Goal: Check status: Check status

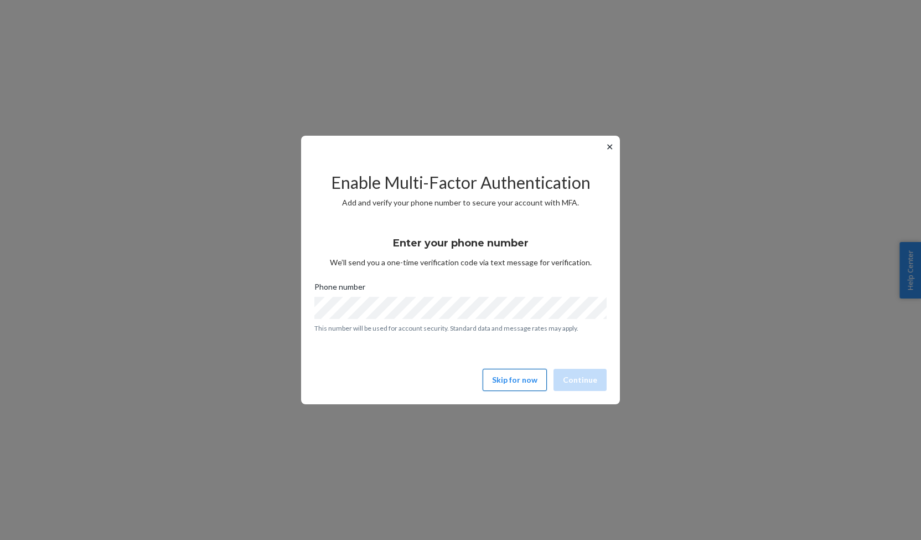
click at [510, 386] on button "Skip for now" at bounding box center [515, 380] width 64 height 22
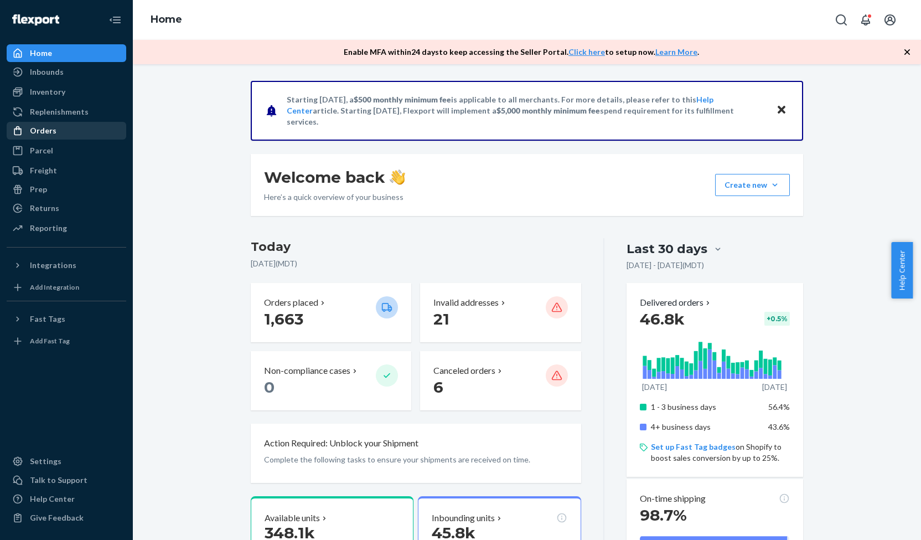
click at [103, 136] on div "Orders" at bounding box center [66, 130] width 117 height 15
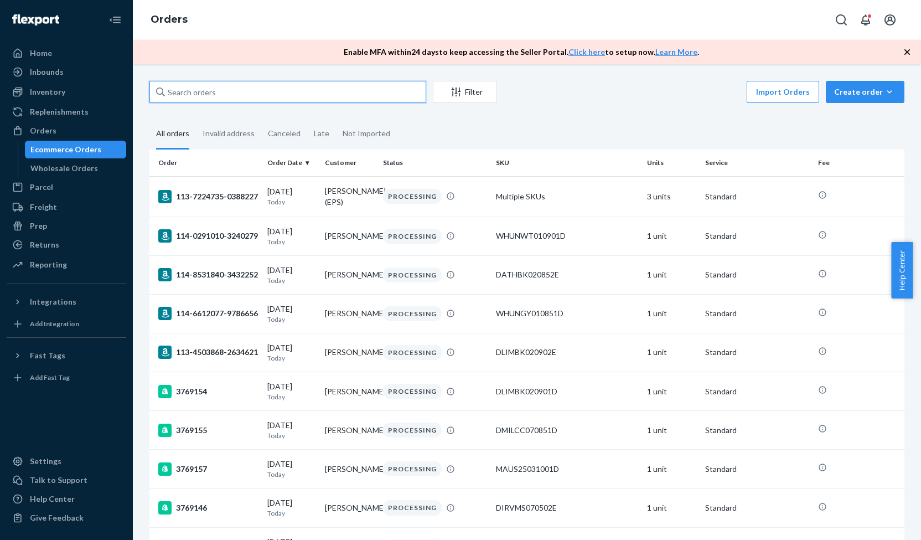
click at [214, 96] on input "text" at bounding box center [287, 92] width 277 height 22
paste input "3731599"
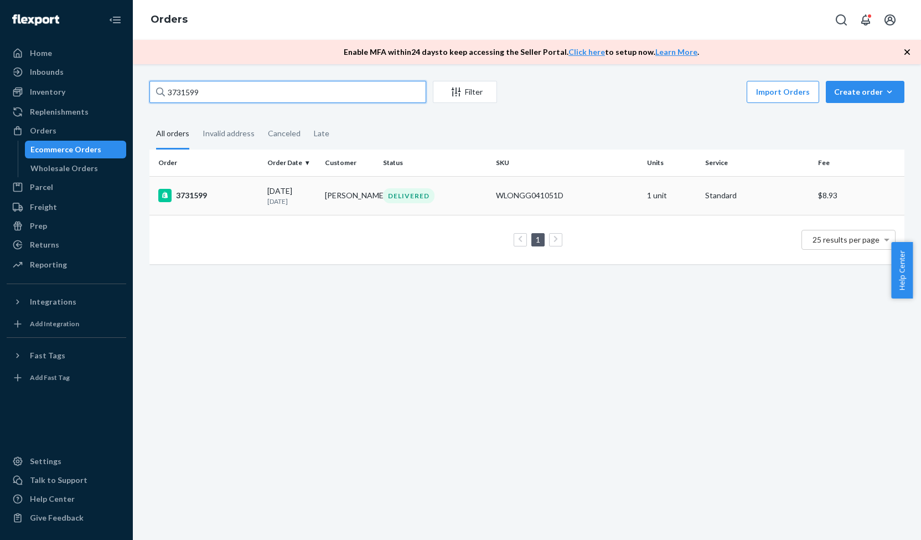
type input "3731599"
click at [247, 210] on td "3731599" at bounding box center [205, 195] width 113 height 39
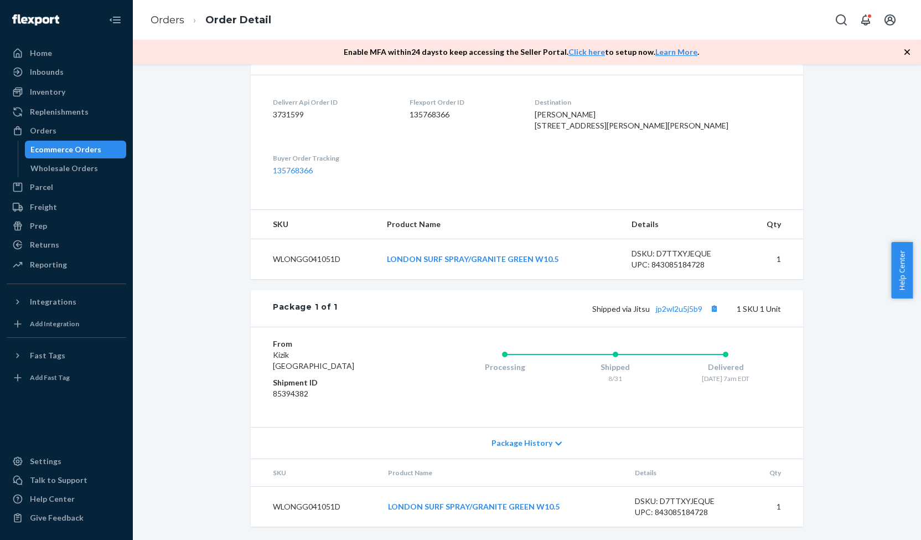
scroll to position [279, 0]
click at [712, 309] on button "Copy tracking number" at bounding box center [714, 308] width 14 height 14
click at [100, 136] on div "Orders" at bounding box center [66, 130] width 117 height 15
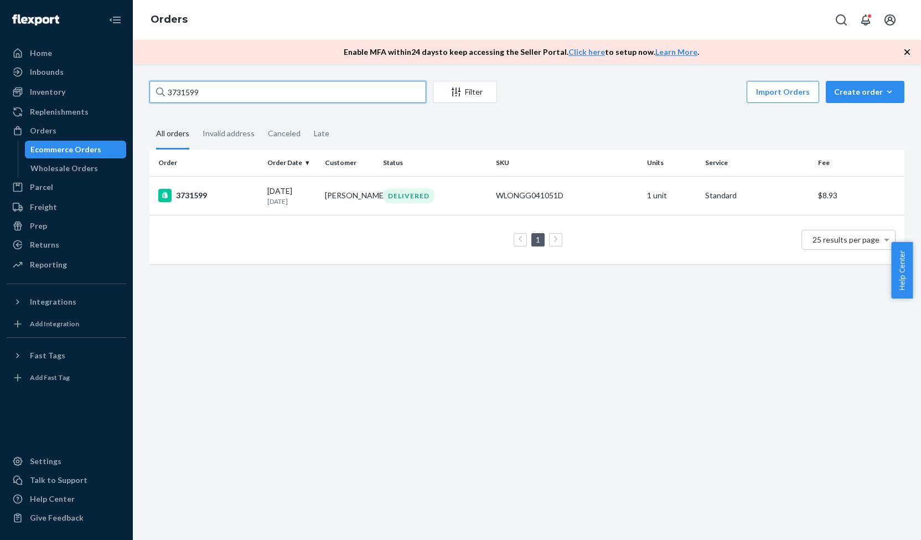
click at [245, 94] on input "3731599" at bounding box center [287, 92] width 277 height 22
paste input "66422"
type input "3766422"
click at [256, 188] on td "3766422" at bounding box center [205, 195] width 113 height 39
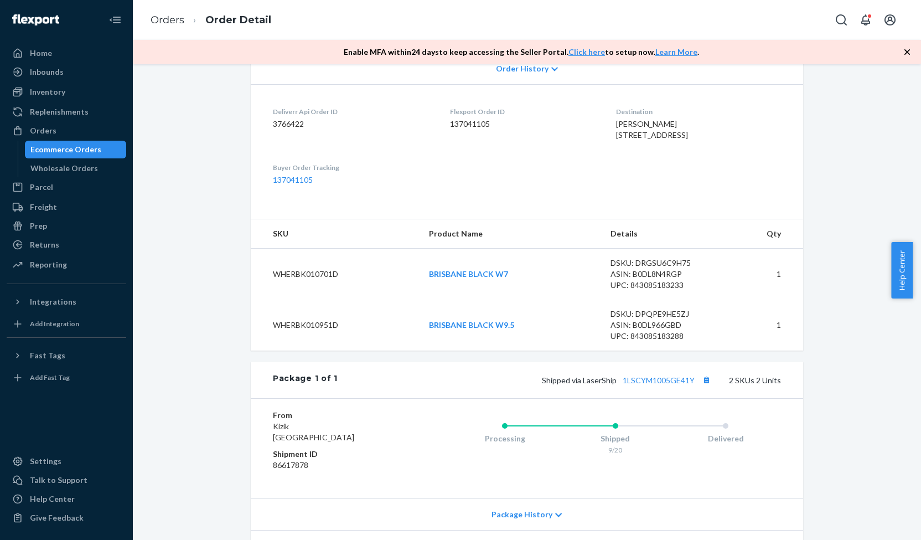
scroll to position [250, 0]
click at [677, 384] on link "1LSCYM1005GE41Y" at bounding box center [659, 379] width 72 height 9
click at [71, 91] on div "Inventory" at bounding box center [66, 91] width 117 height 15
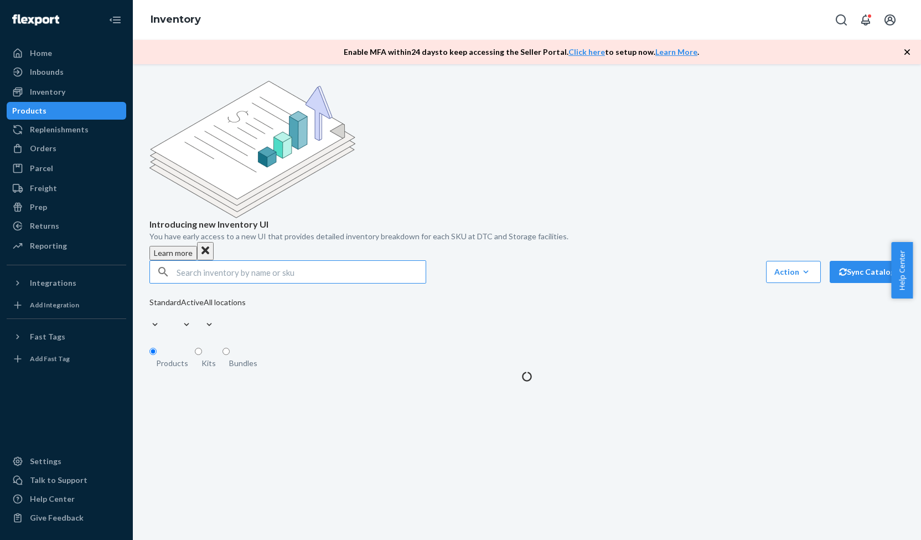
click at [229, 261] on input "text" at bounding box center [301, 272] width 249 height 22
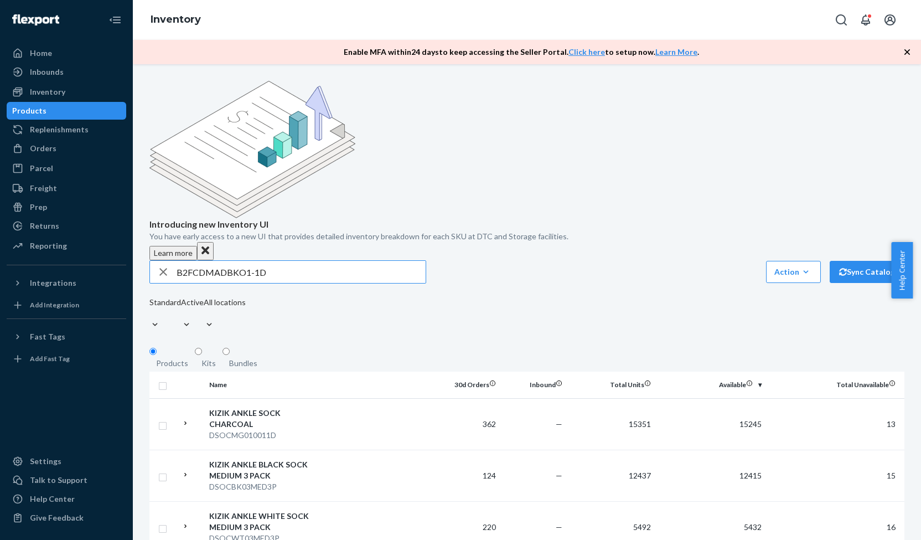
type input "B2FCDMADBKO1-1D"
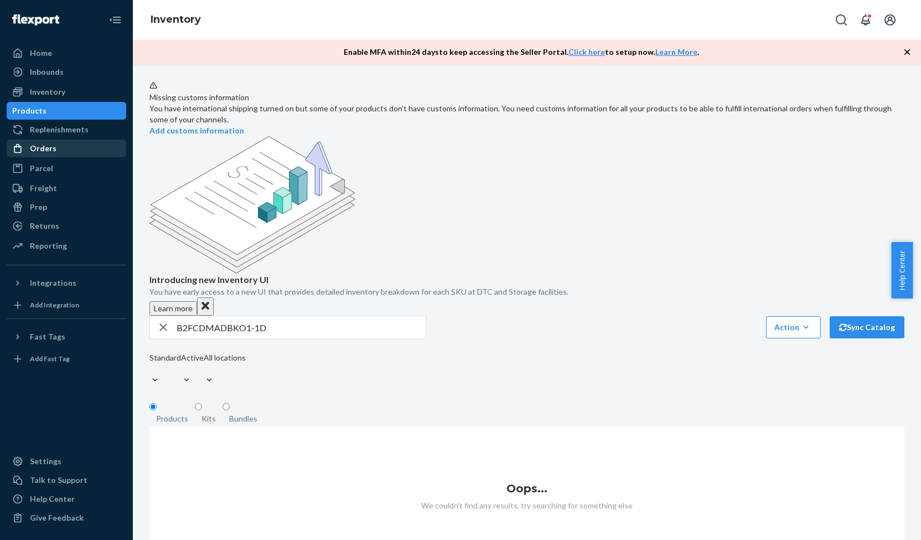
click at [52, 151] on div "Orders" at bounding box center [43, 148] width 27 height 11
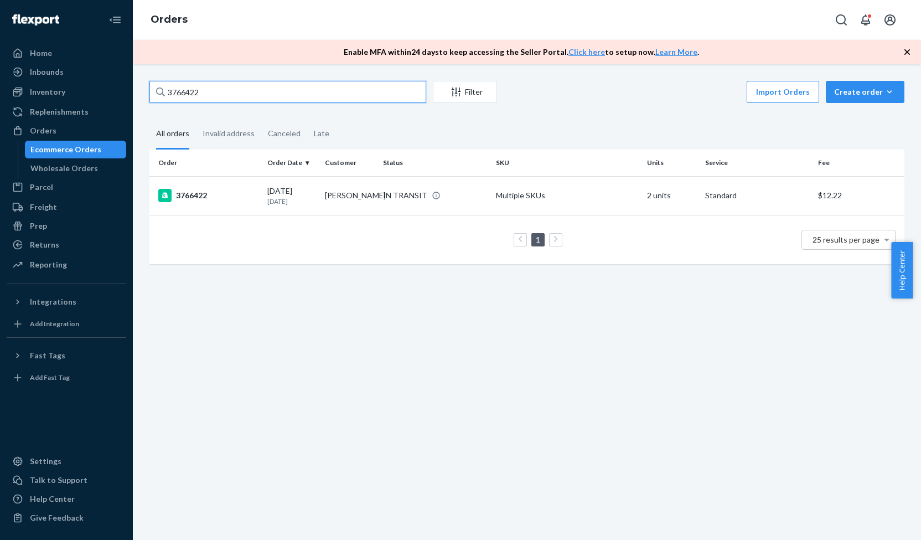
click at [211, 94] on input "3766422" at bounding box center [287, 92] width 277 height 22
paste input "5778"
type input "3765778"
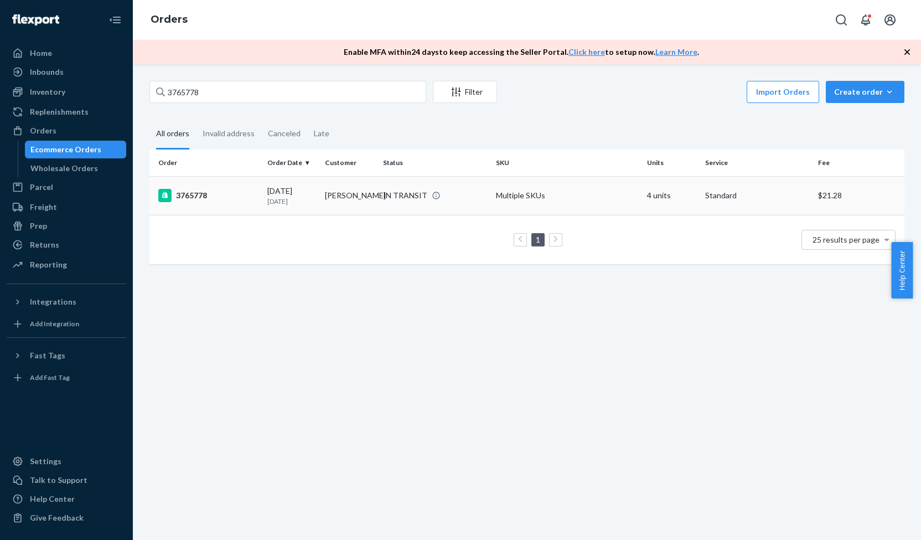
click at [233, 193] on div "3765778" at bounding box center [208, 195] width 100 height 13
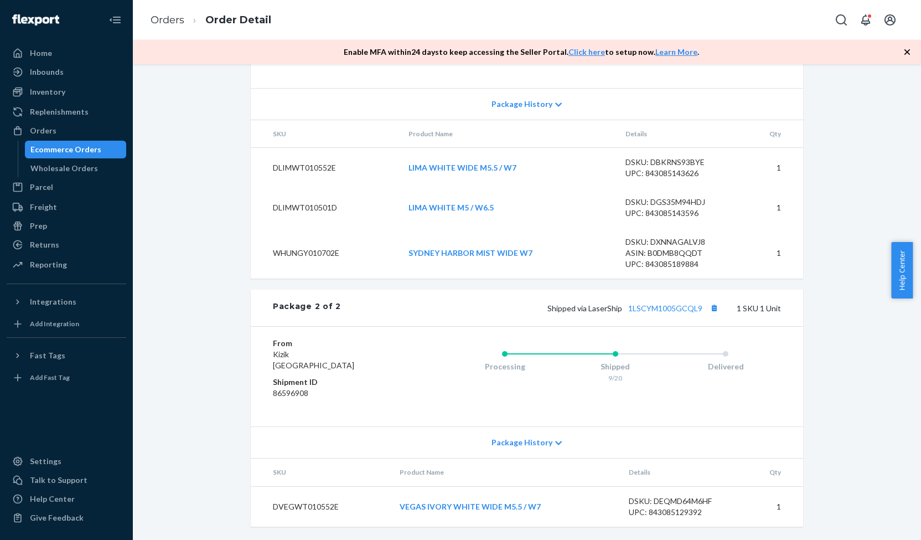
scroll to position [747, 0]
click at [651, 313] on link "1LSCYM1005GCQL9" at bounding box center [665, 307] width 74 height 9
click at [89, 128] on div "Orders" at bounding box center [66, 130] width 117 height 15
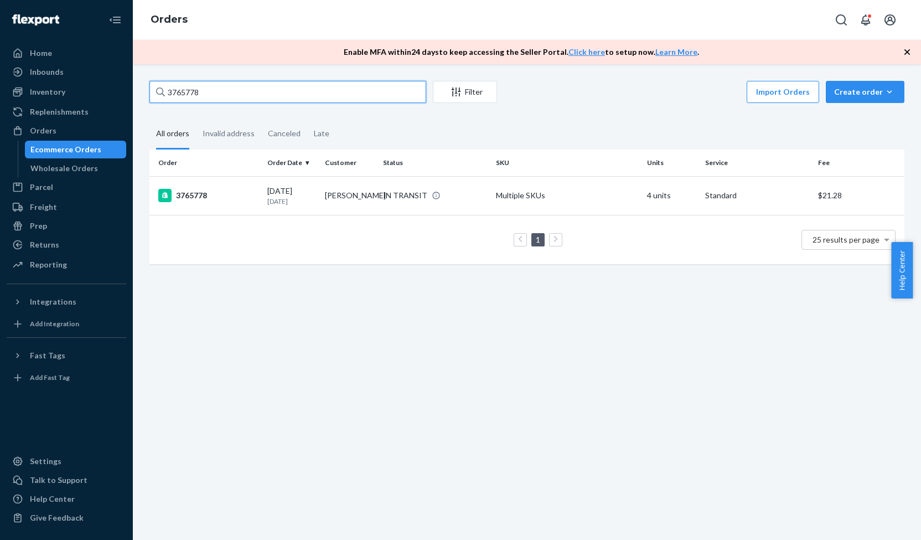
click at [208, 101] on input "3765778" at bounding box center [287, 92] width 277 height 22
paste input "54616"
type input "3754616"
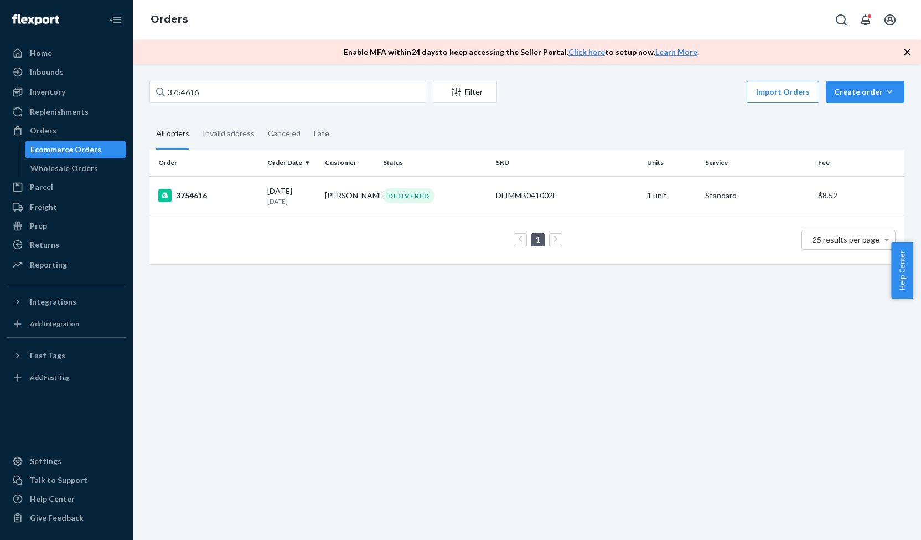
click at [241, 199] on div "3754616" at bounding box center [208, 195] width 100 height 13
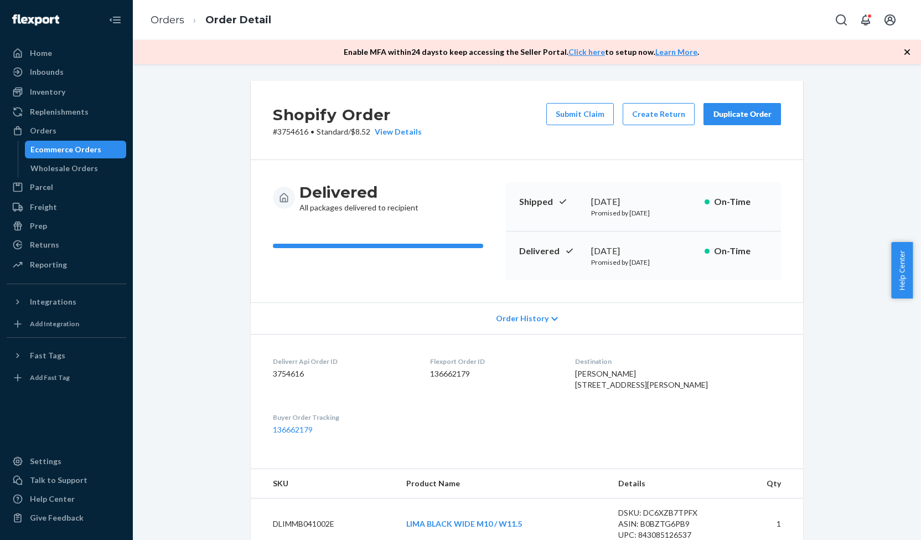
scroll to position [197, 0]
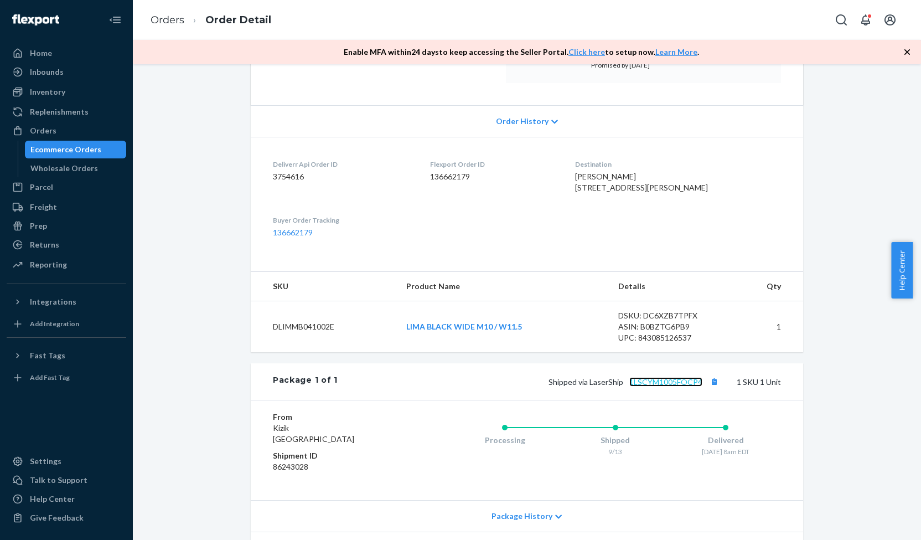
click at [668, 386] on link "1LSCYM1005FOCP4" at bounding box center [665, 381] width 73 height 9
click at [82, 126] on div "Orders" at bounding box center [66, 130] width 117 height 15
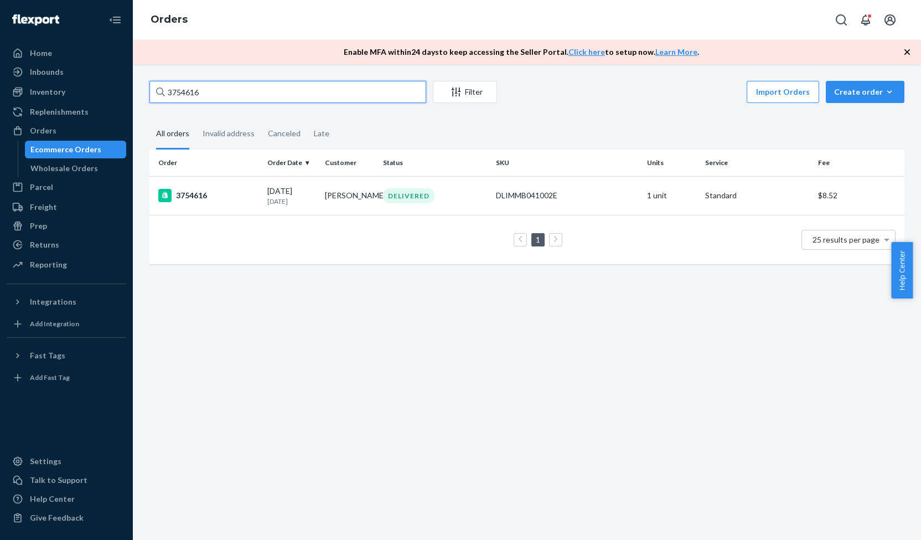
click at [214, 91] on input "3754616" at bounding box center [287, 92] width 277 height 22
paste input "33030"
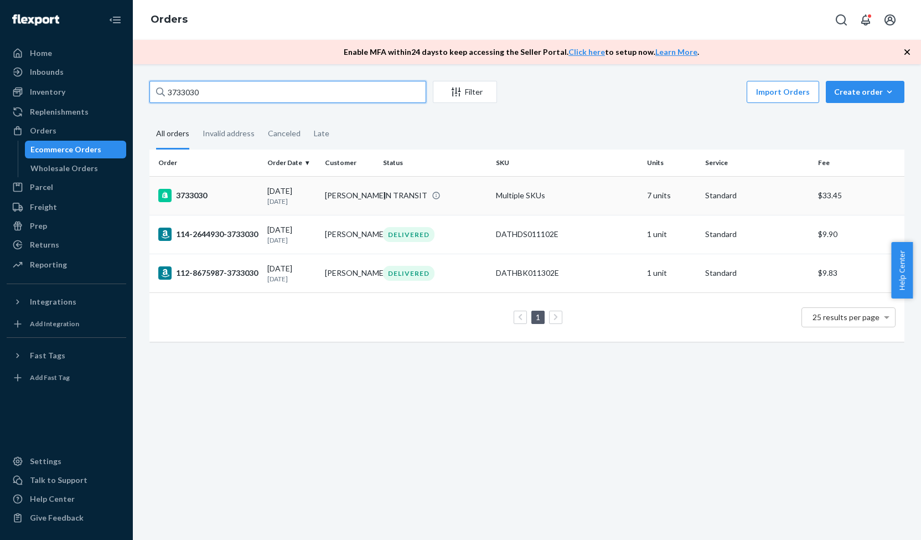
type input "3733030"
click at [251, 198] on div "3733030" at bounding box center [208, 195] width 100 height 13
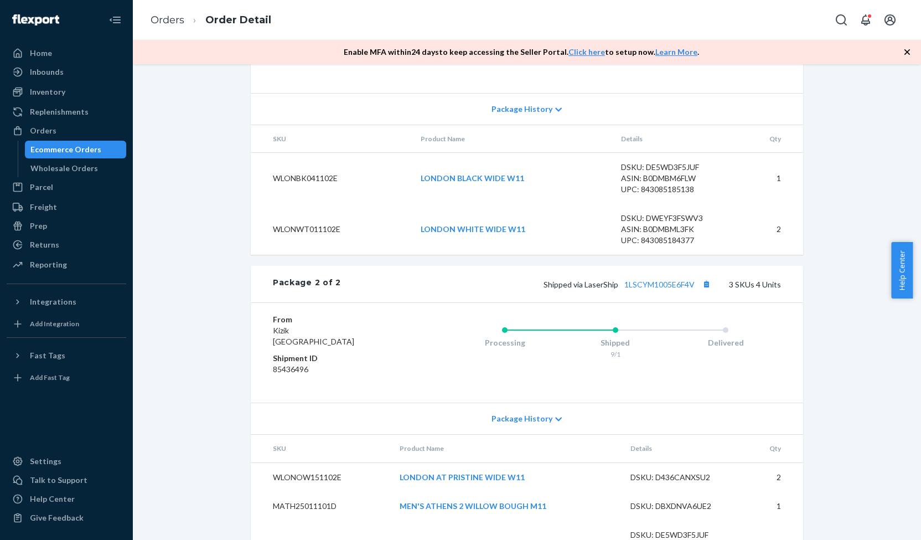
scroll to position [802, 0]
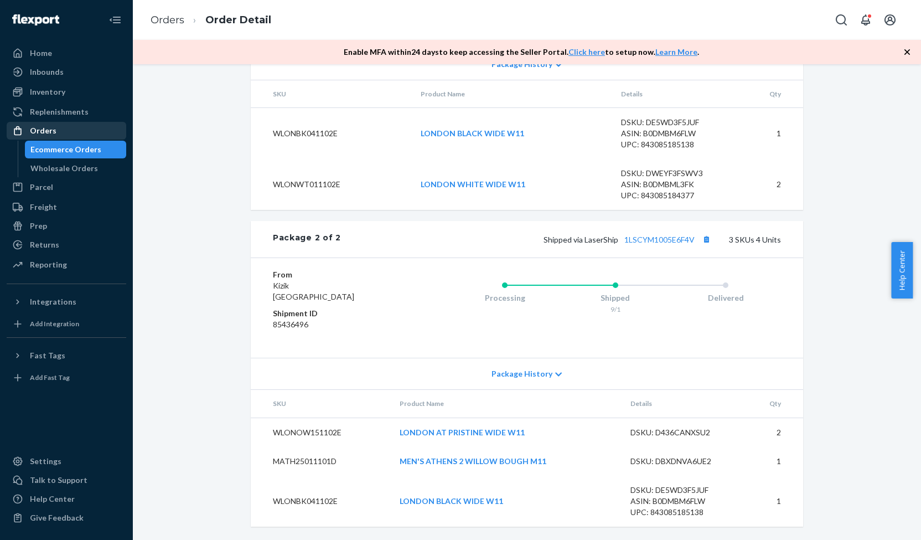
click at [84, 131] on div "Orders" at bounding box center [66, 130] width 117 height 15
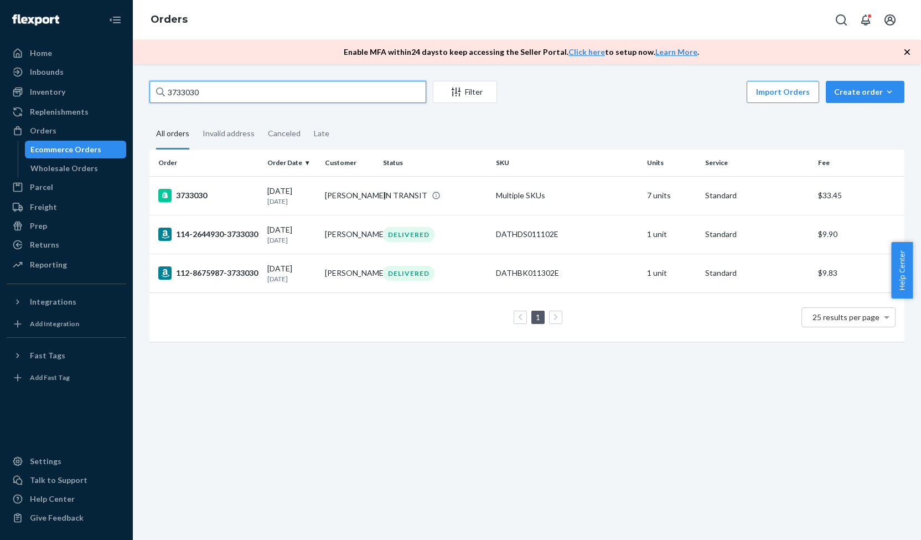
click at [205, 95] on input "3733030" at bounding box center [287, 92] width 277 height 22
paste input "64263"
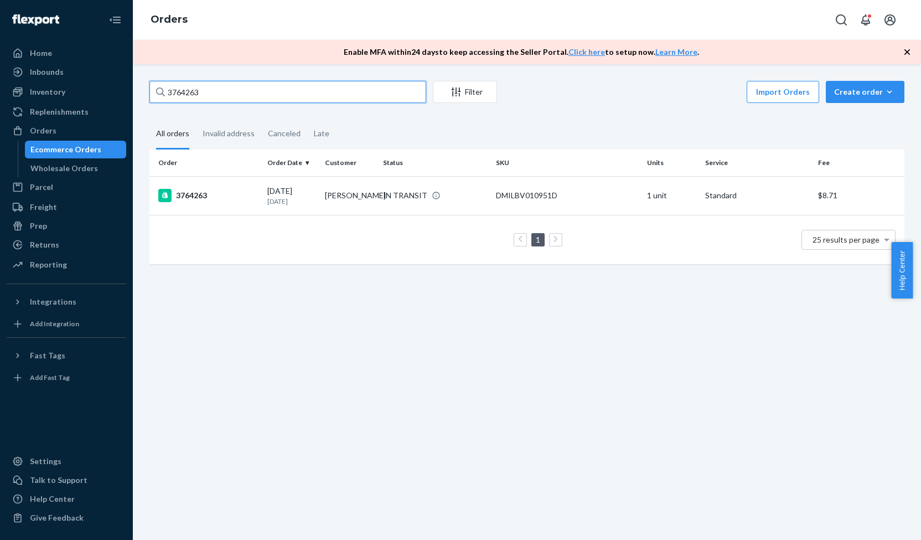
type input "3764263"
click at [237, 190] on div "3764263" at bounding box center [208, 195] width 100 height 13
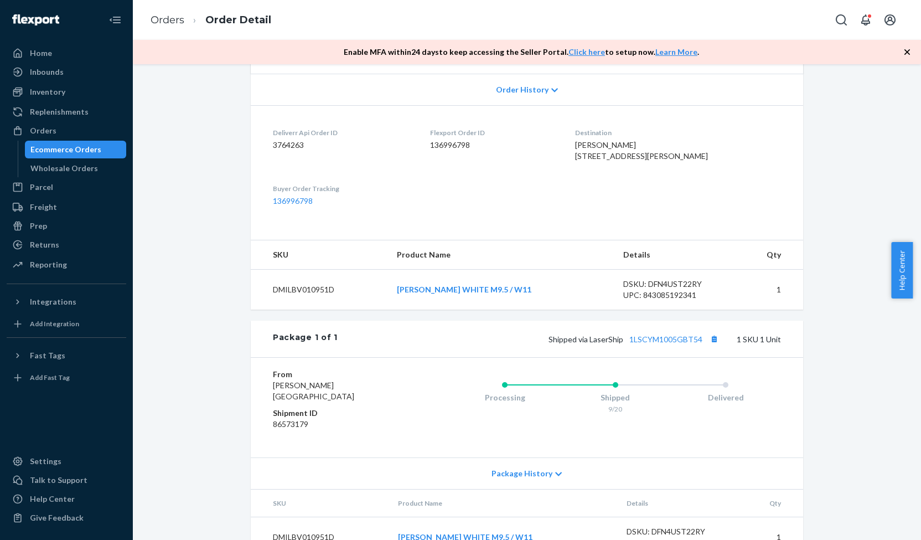
scroll to position [232, 0]
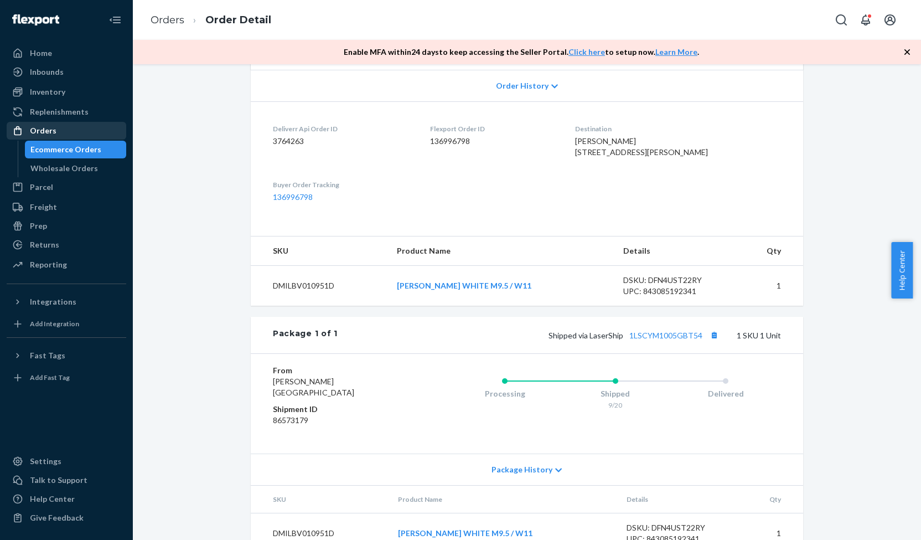
click at [84, 134] on div "Orders" at bounding box center [66, 130] width 117 height 15
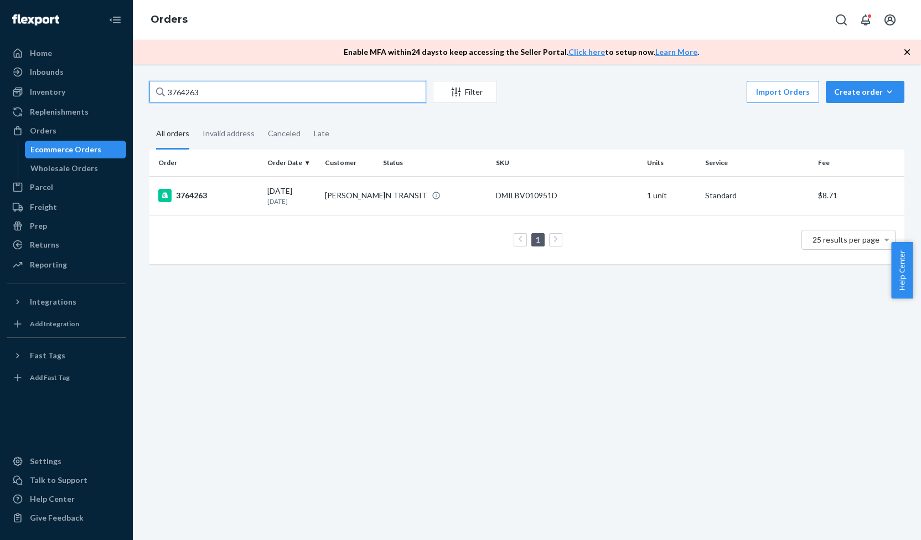
click at [203, 89] on input "3764263" at bounding box center [287, 92] width 277 height 22
paste input "5389"
type input "3753893"
click at [205, 194] on div "3753893" at bounding box center [208, 195] width 100 height 13
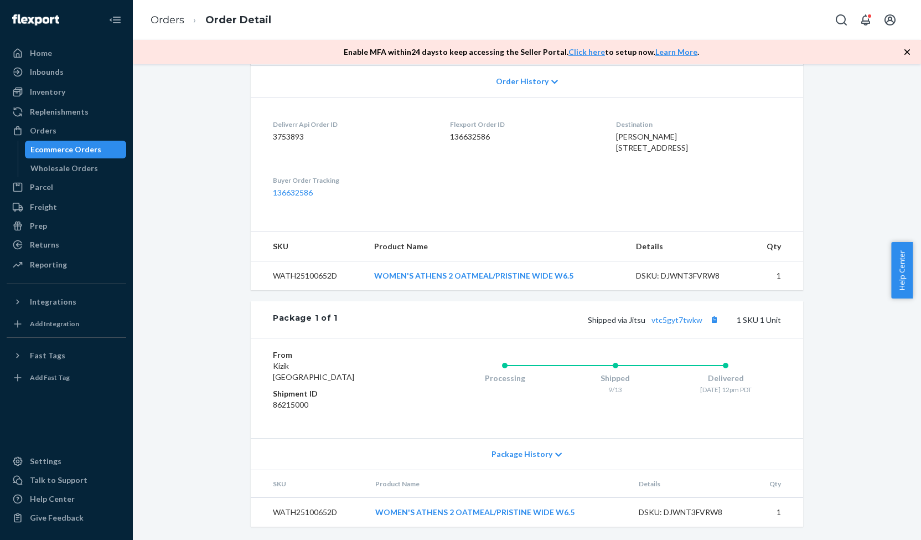
scroll to position [257, 0]
click at [673, 326] on div "Shipped via Jitsu vtc5gyt7twkw 1 SKU 1 Unit" at bounding box center [559, 319] width 443 height 14
click at [676, 318] on link "vtc5gyt7twkw" at bounding box center [676, 319] width 51 height 9
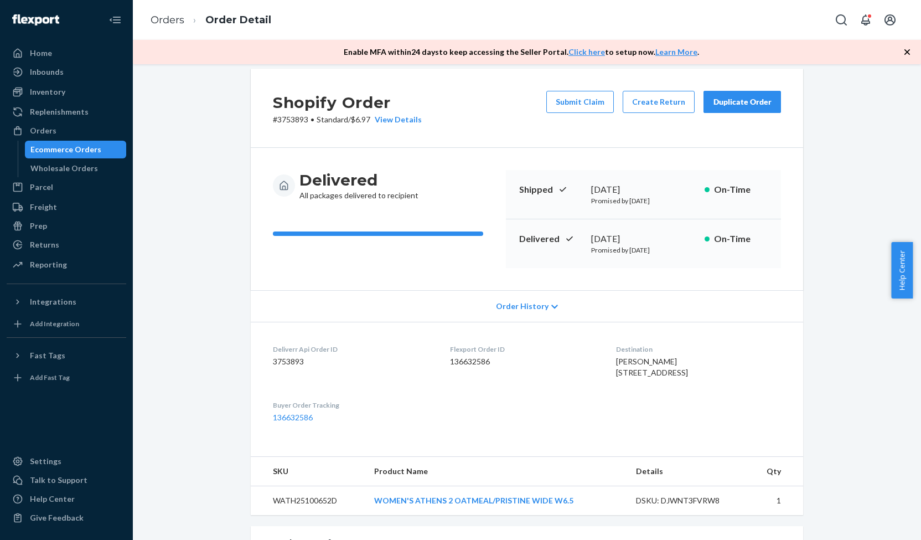
scroll to position [0, 0]
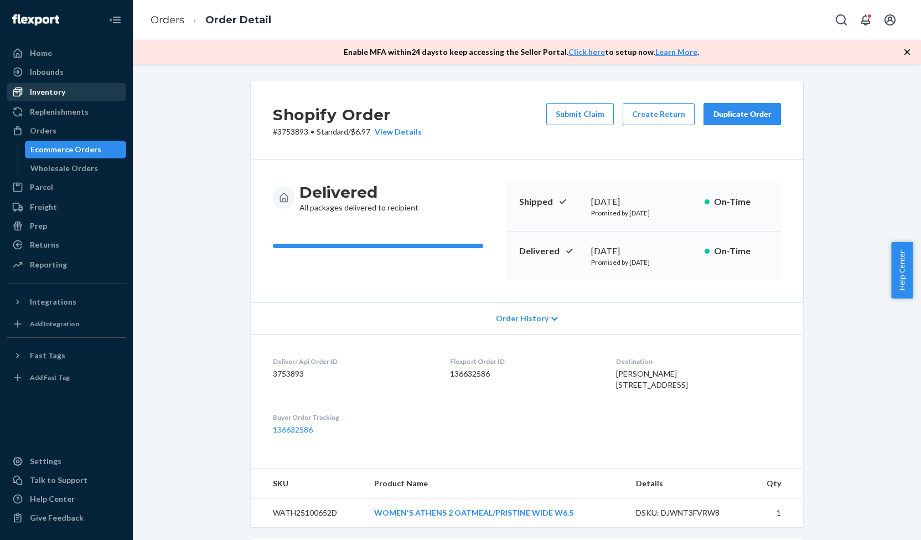
click at [81, 94] on div "Inventory" at bounding box center [66, 91] width 117 height 15
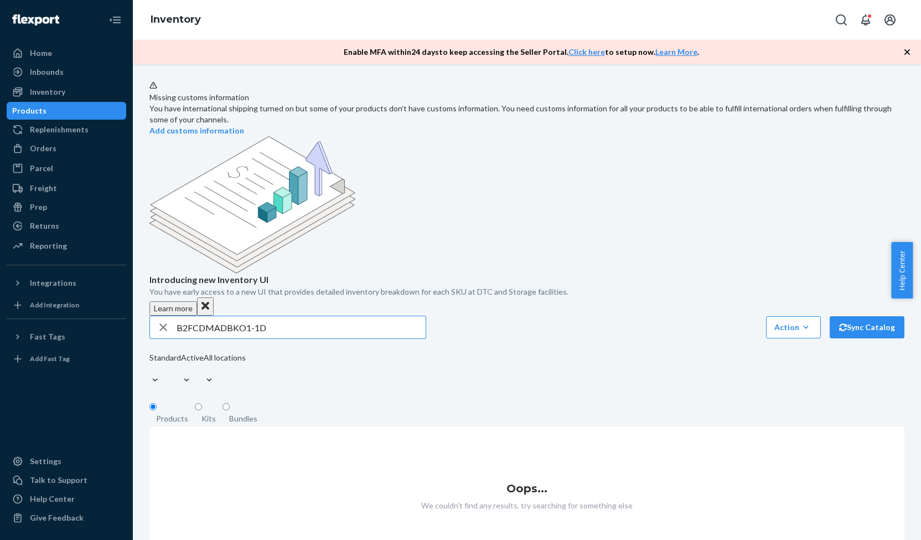
click at [257, 316] on input "B2FCDMADBKO1-1D" at bounding box center [301, 327] width 249 height 22
type input "WATH25100652D"
click at [488, 315] on div "WATH25100652D Action Create product Create kit or bundle Bulk create products B…" at bounding box center [526, 351] width 755 height 73
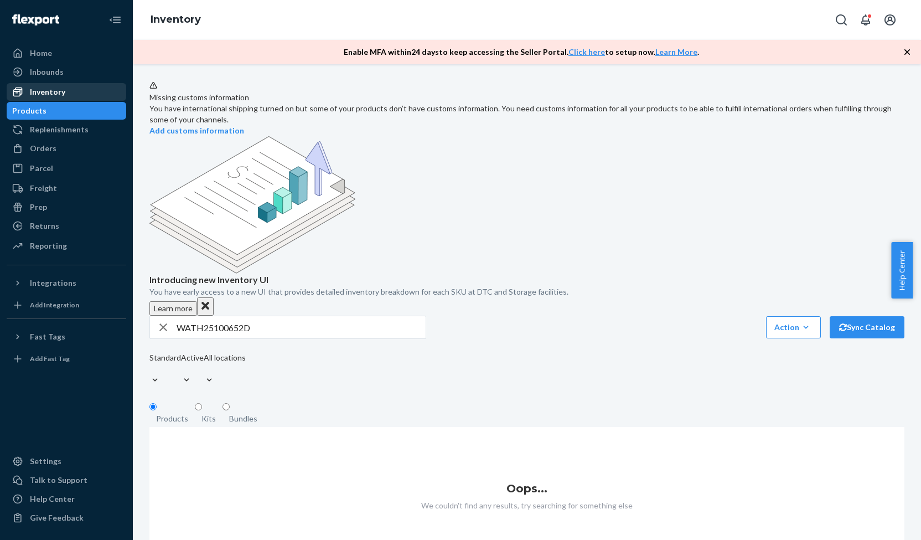
click at [69, 92] on div "Inventory" at bounding box center [66, 91] width 117 height 15
click at [274, 316] on input "WATH25100652D" at bounding box center [301, 327] width 249 height 22
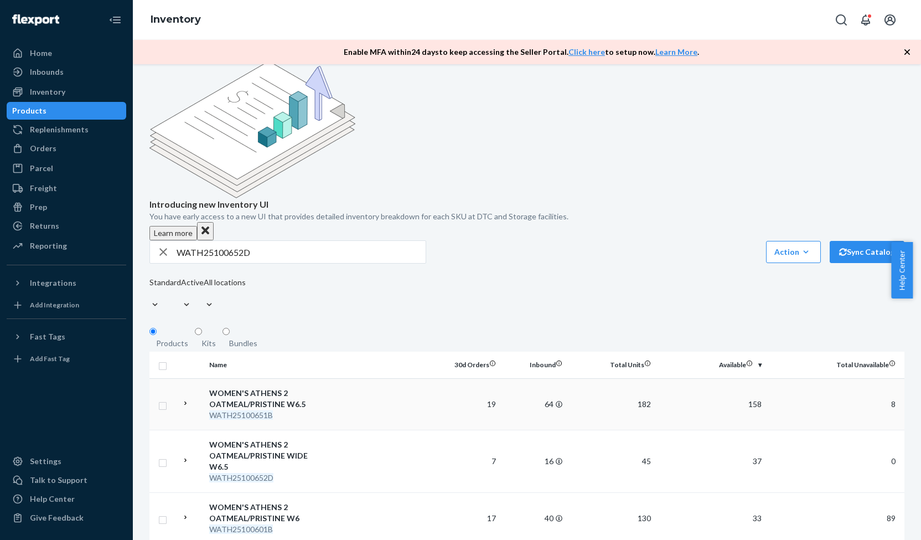
scroll to position [76, 0]
click at [314, 429] on td "WOMEN'S ATHENS 2 OATMEAL/PRISTINE WIDE W6.5 WATH25100652D" at bounding box center [267, 460] width 125 height 63
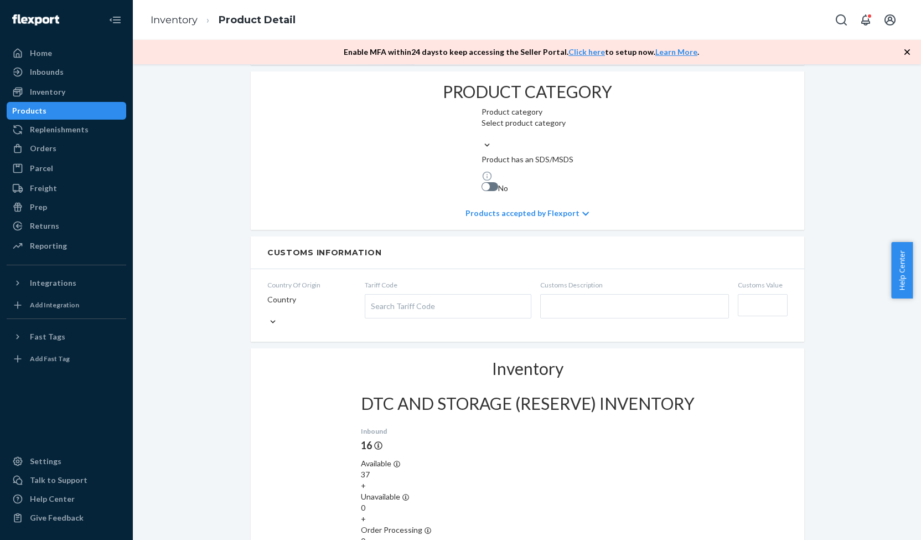
scroll to position [586, 0]
click at [51, 143] on div "Orders" at bounding box center [43, 148] width 27 height 11
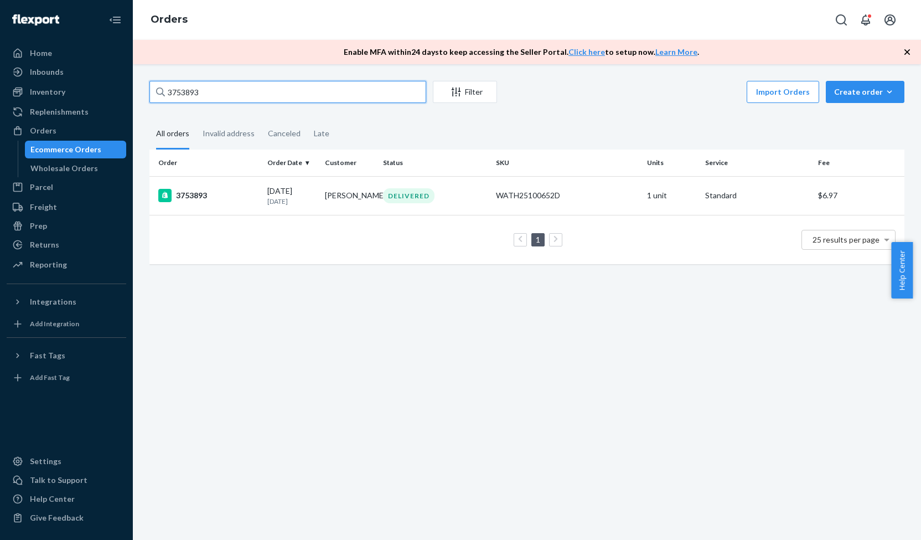
click at [208, 97] on input "3753893" at bounding box center [287, 92] width 277 height 22
paste input "0215"
type input "3750215"
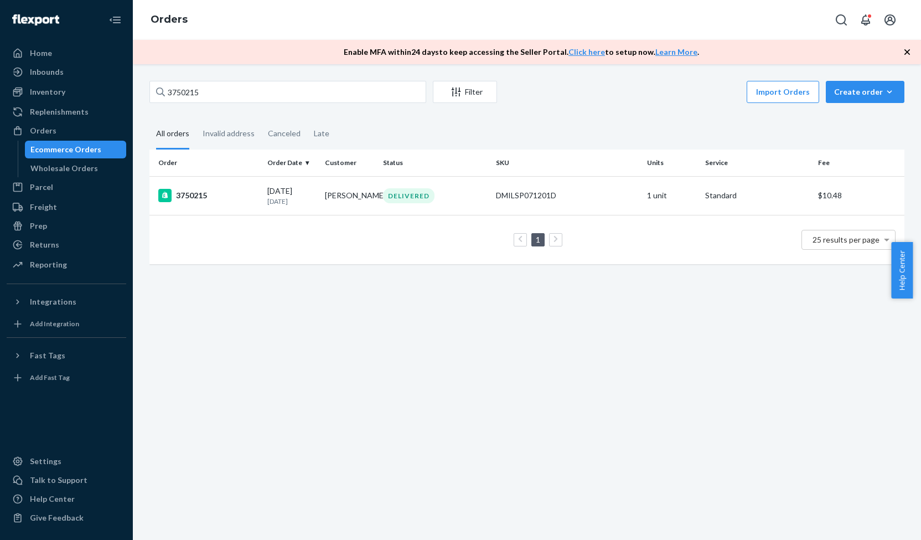
click at [226, 198] on div "3750215" at bounding box center [208, 195] width 100 height 13
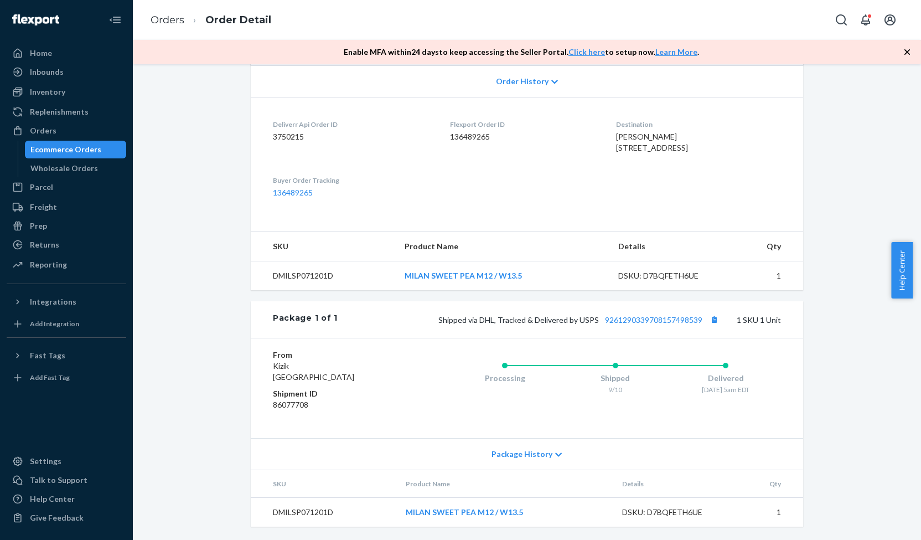
scroll to position [268, 0]
click at [655, 323] on link "9261290339708157498539" at bounding box center [653, 319] width 97 height 9
